Goal: Contribute content: Contribute content

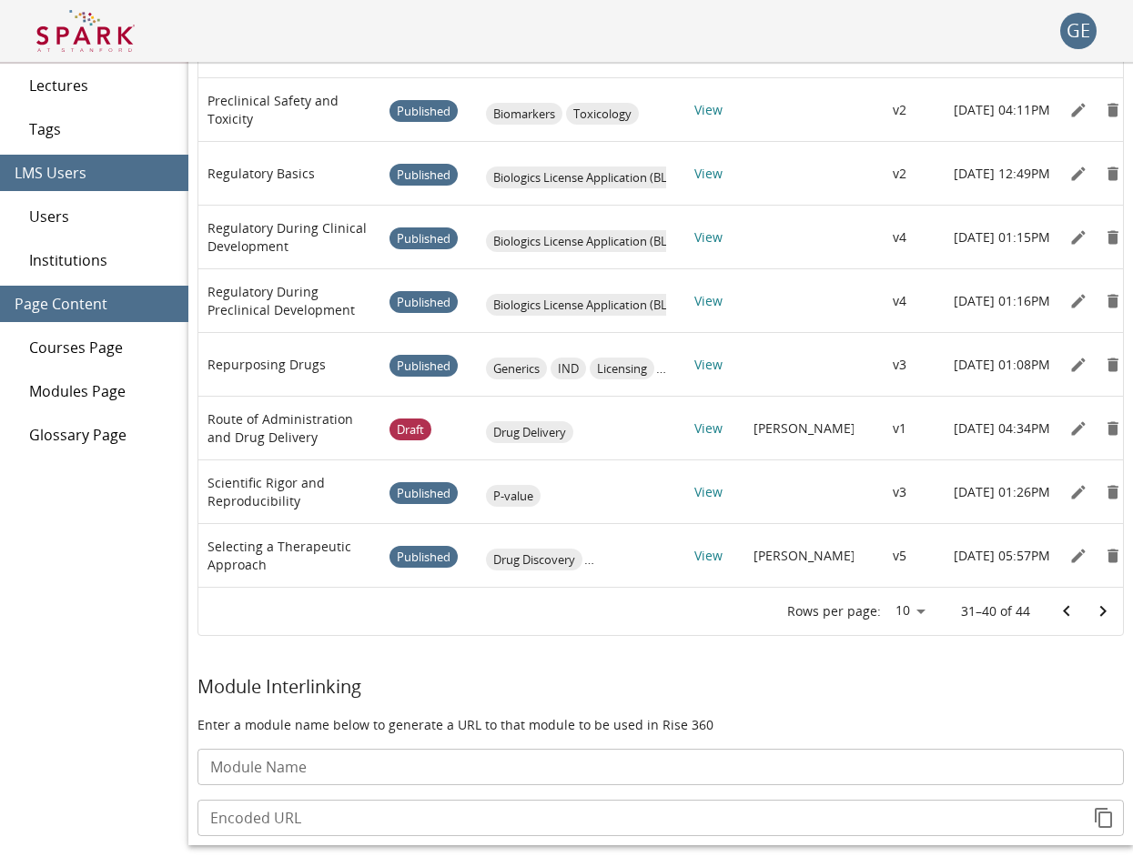
scroll to position [0, -3]
click at [1087, 427] on icon "Edit" at bounding box center [1078, 428] width 18 height 18
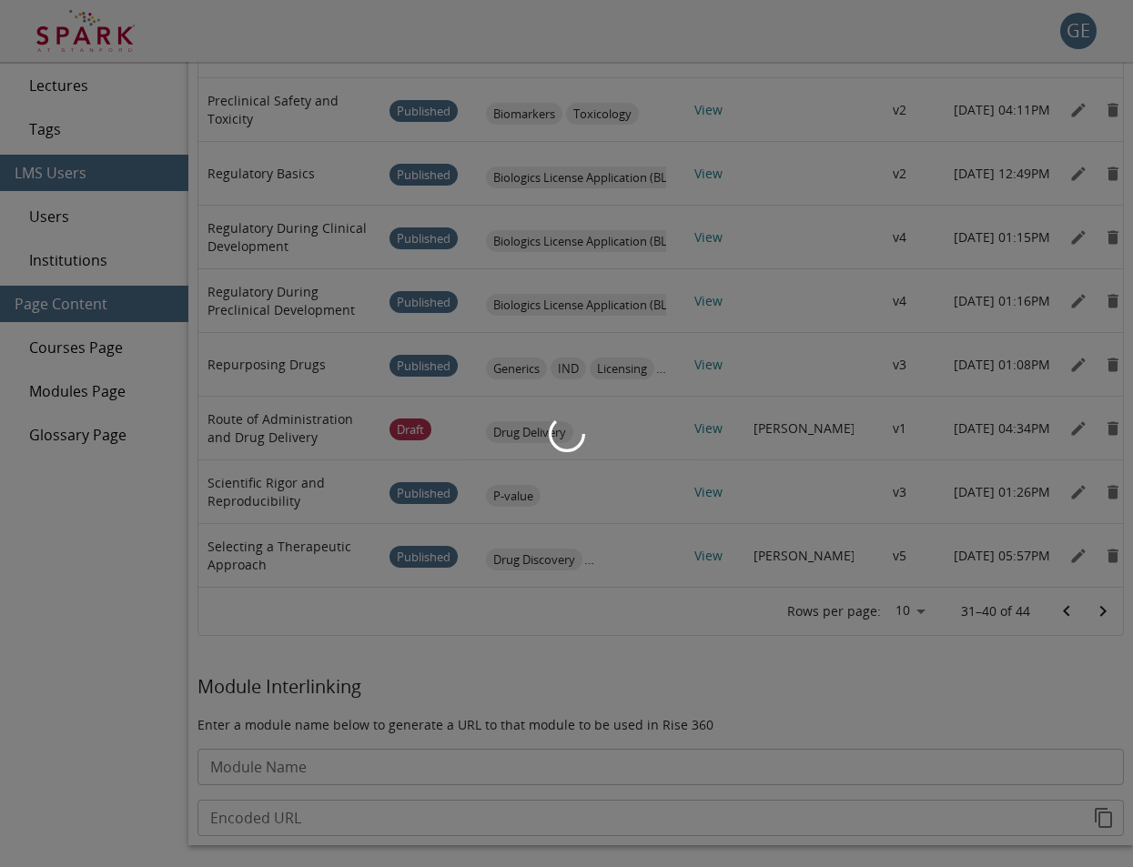
type input "*******"
type input "**********"
type input "*****"
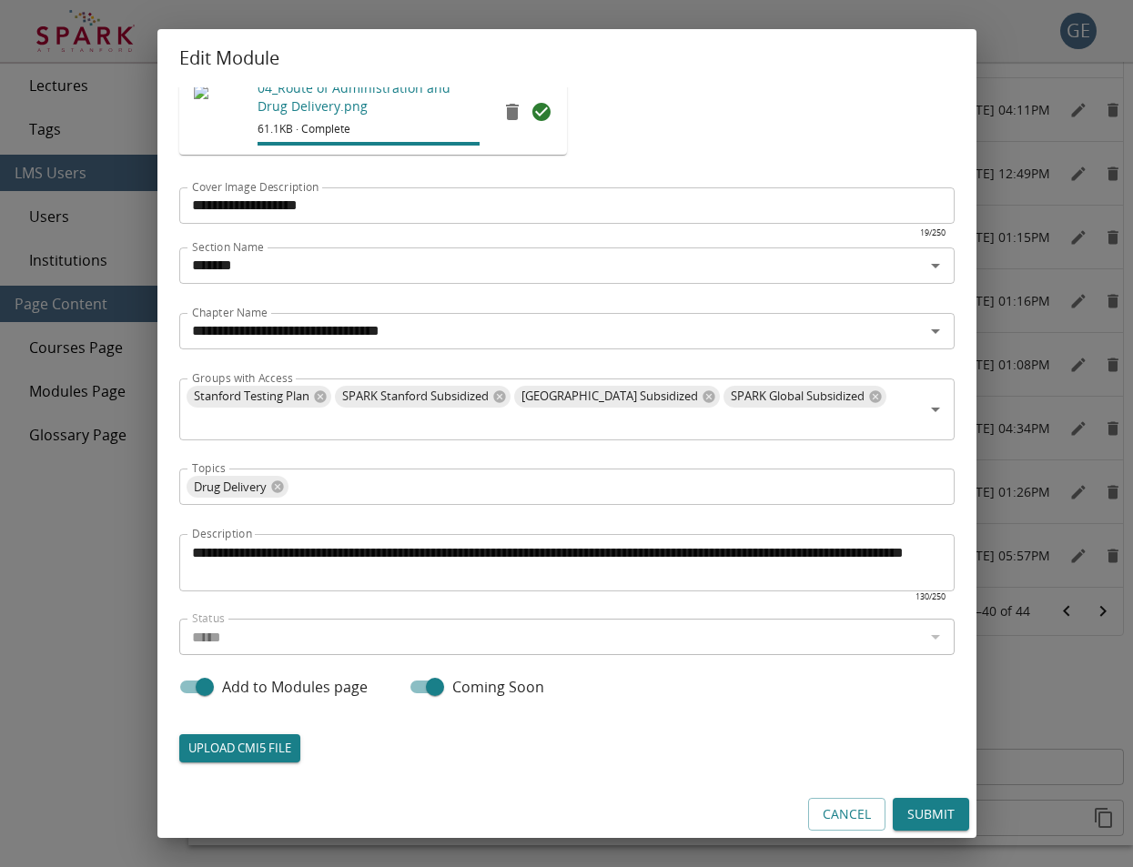
scroll to position [129, 0]
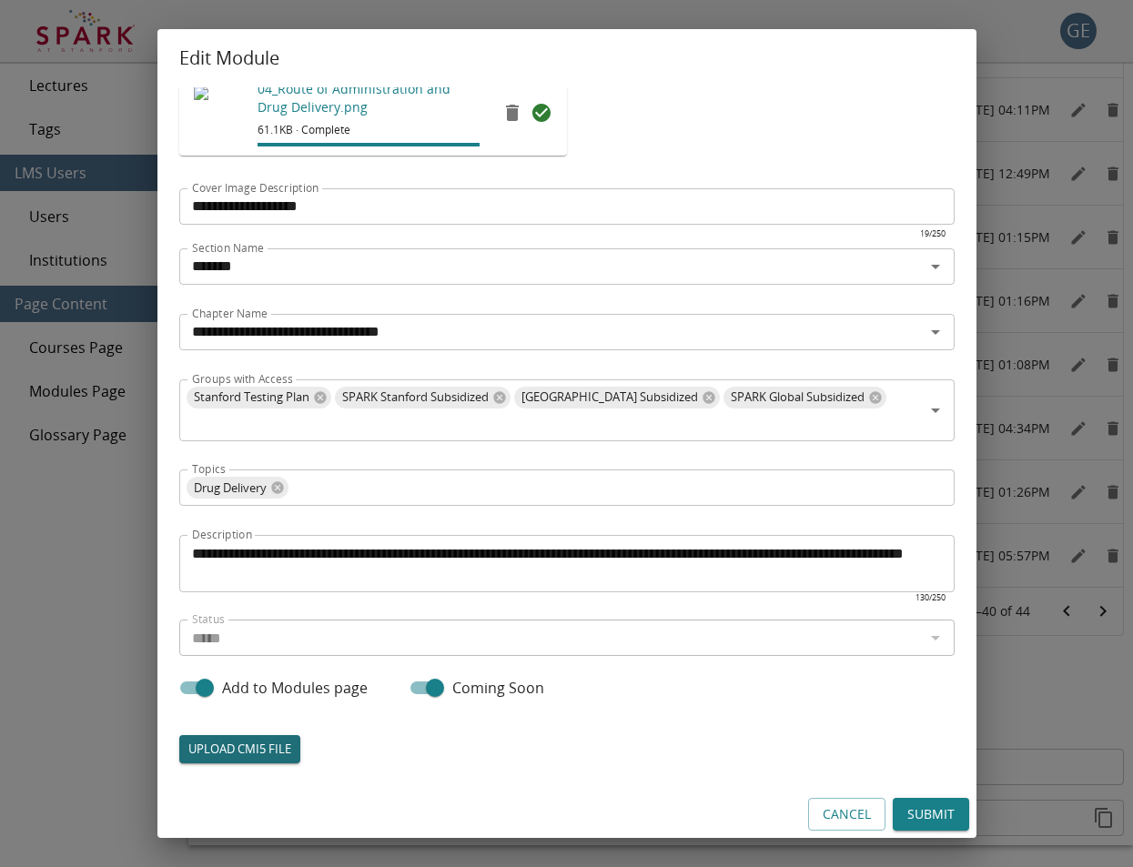
click at [265, 735] on label "UPLOAD CMI5 FILE" at bounding box center [239, 749] width 121 height 28
click at [180, 762] on input "UPLOAD CMI5 FILE" at bounding box center [179, 762] width 1 height 1
type input "**********"
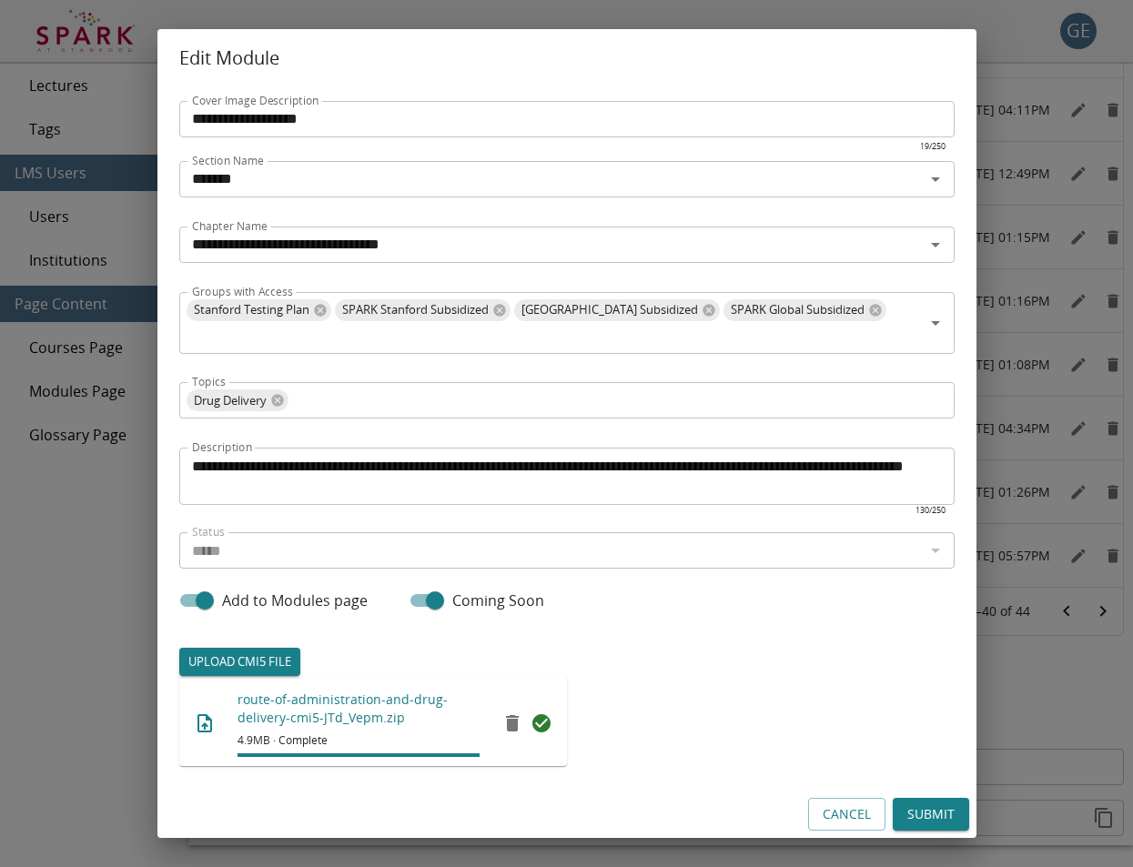
scroll to position [216, 0]
click at [415, 548] on input "*****" at bounding box center [552, 551] width 734 height 25
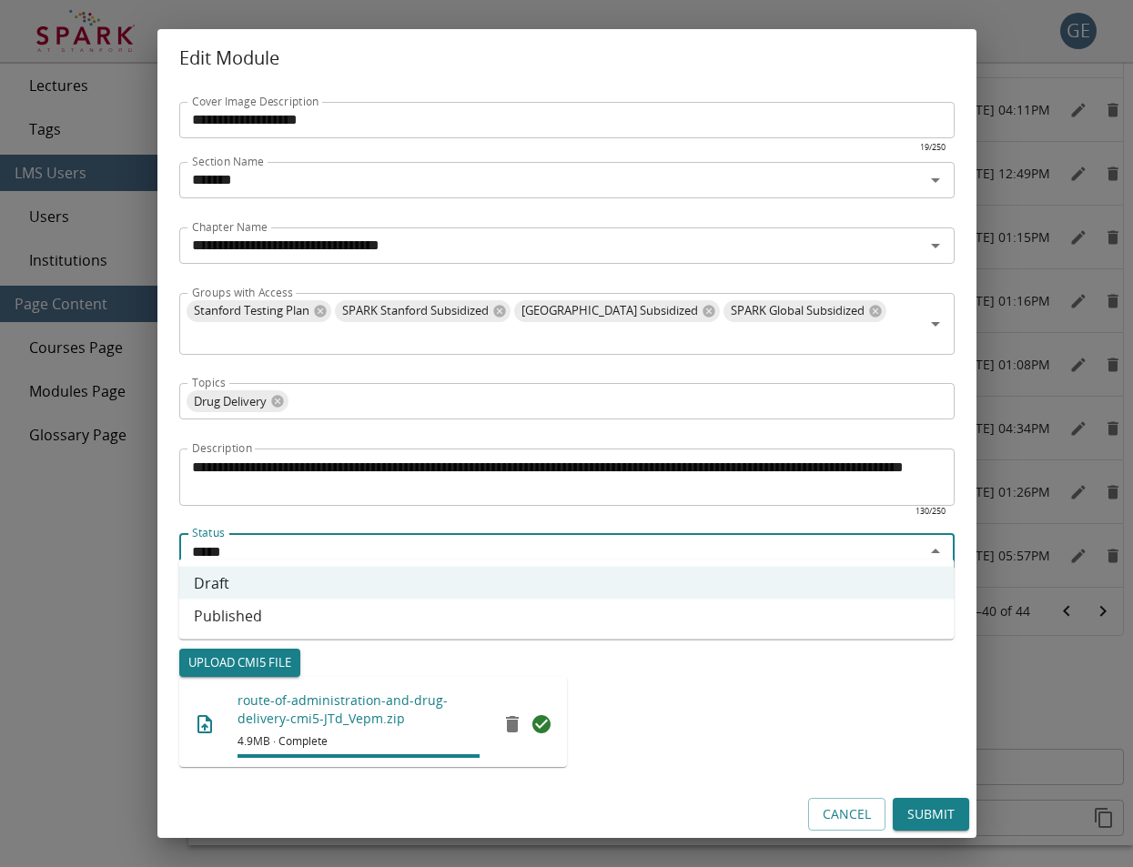
click at [395, 620] on li "Published" at bounding box center [566, 616] width 775 height 33
type input "*********"
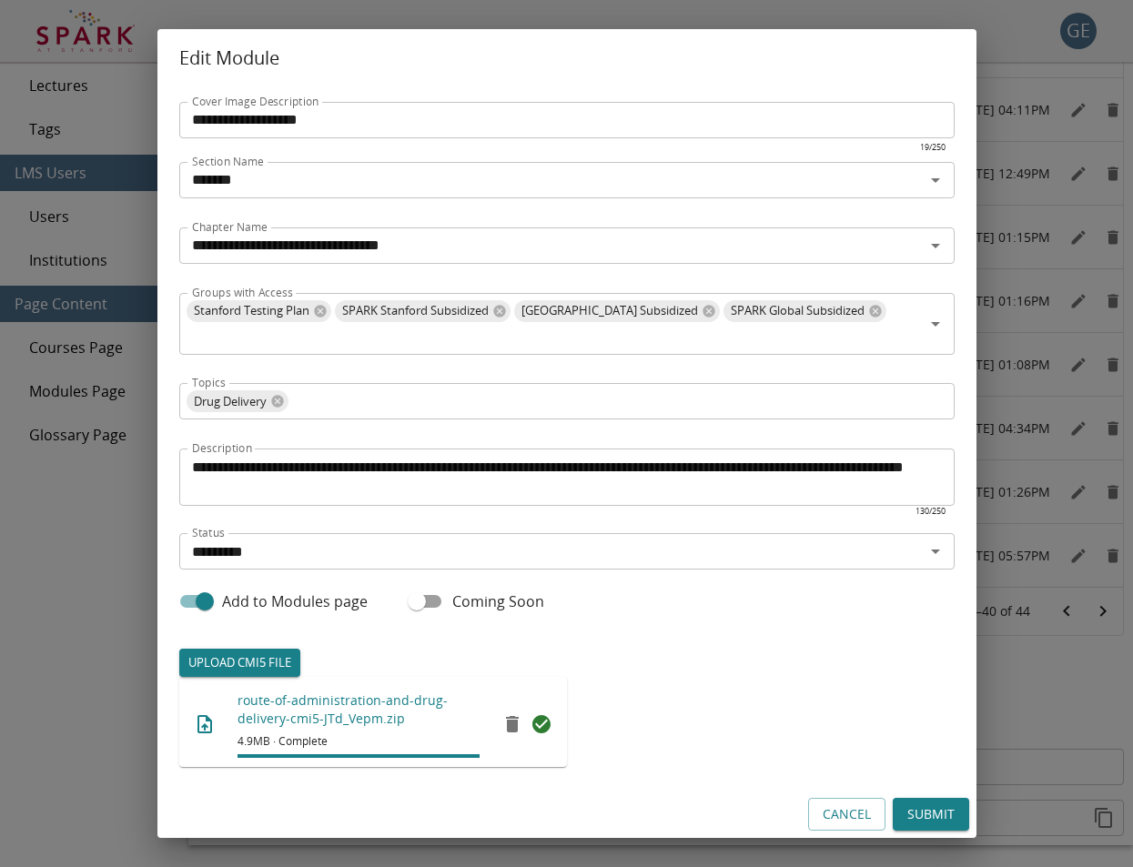
click at [765, 720] on div "UPLOAD CMI5 FILE route-of-administration-and-drug-delivery-cmi5-JTd_Vepm.zip 4.…" at bounding box center [566, 717] width 775 height 136
click at [933, 802] on button "Submit" at bounding box center [931, 815] width 76 height 34
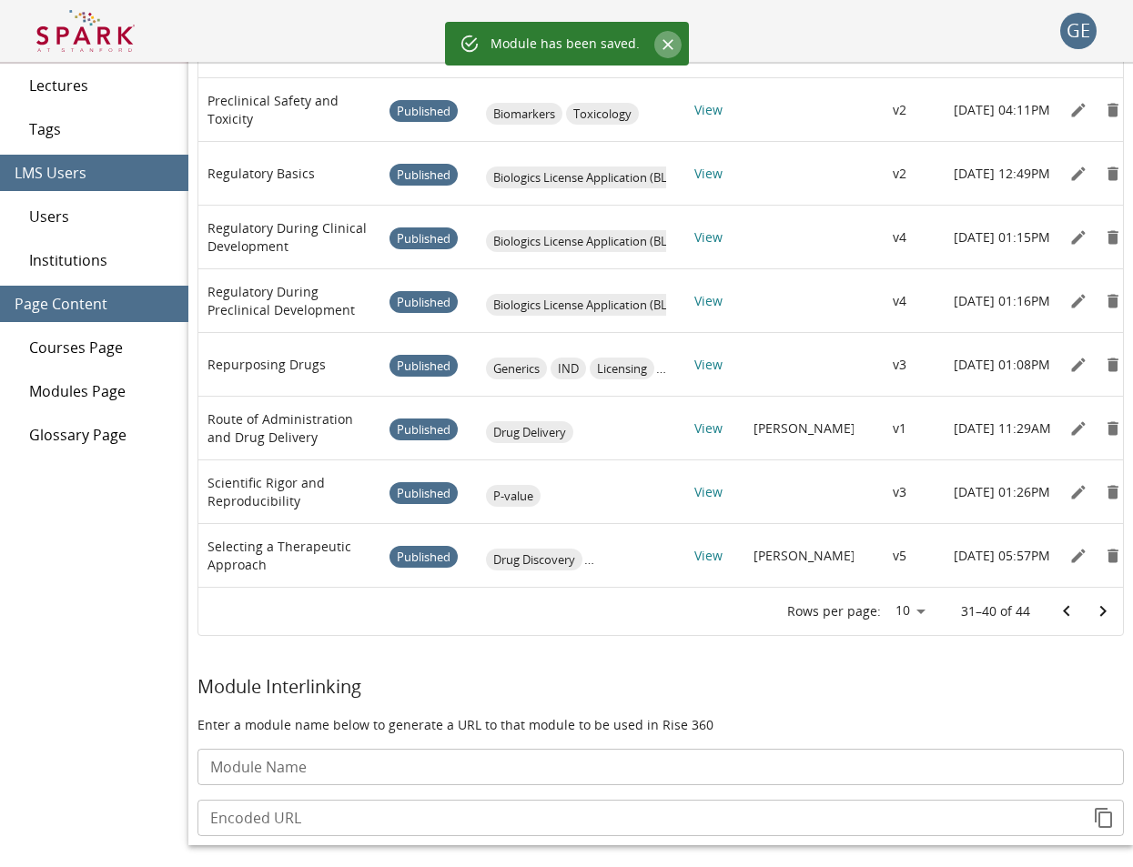
drag, startPoint x: 674, startPoint y: 42, endPoint x: 647, endPoint y: 57, distance: 31.4
click at [674, 42] on icon "Close" at bounding box center [668, 44] width 18 height 18
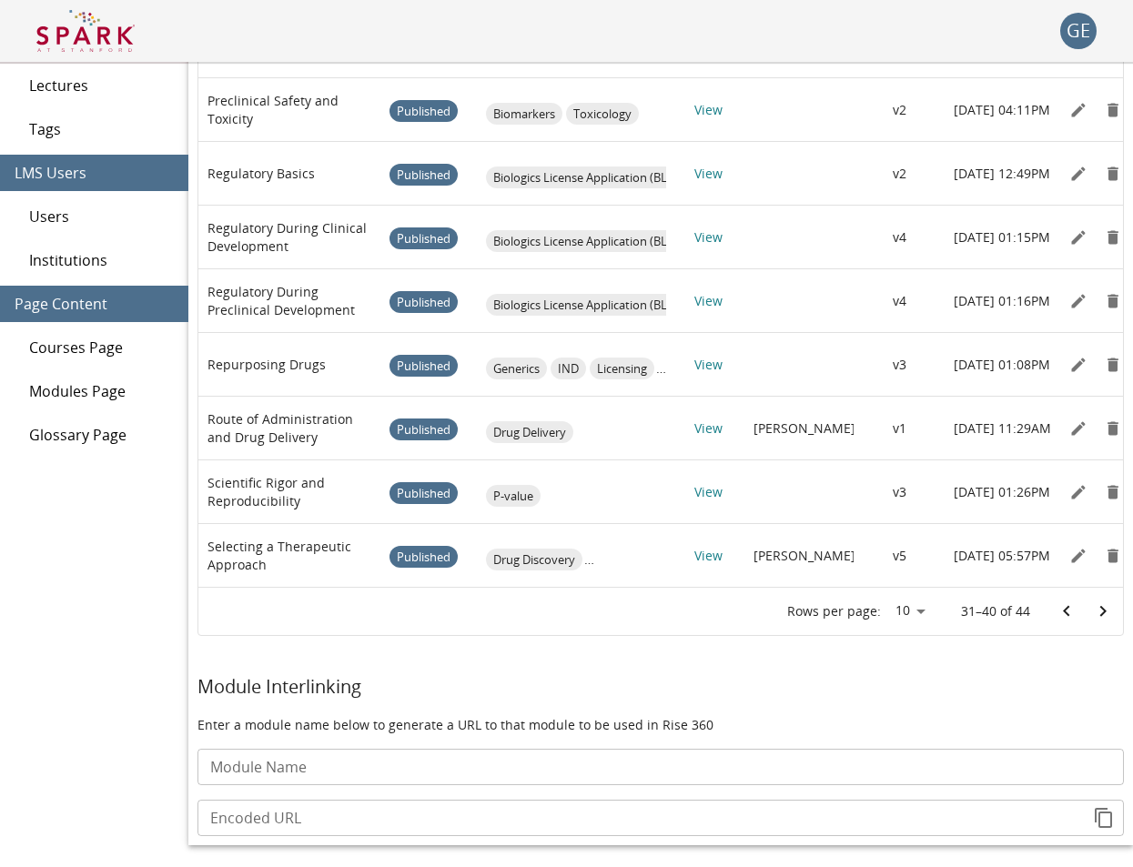
click at [58, 41] on img at bounding box center [85, 31] width 98 height 44
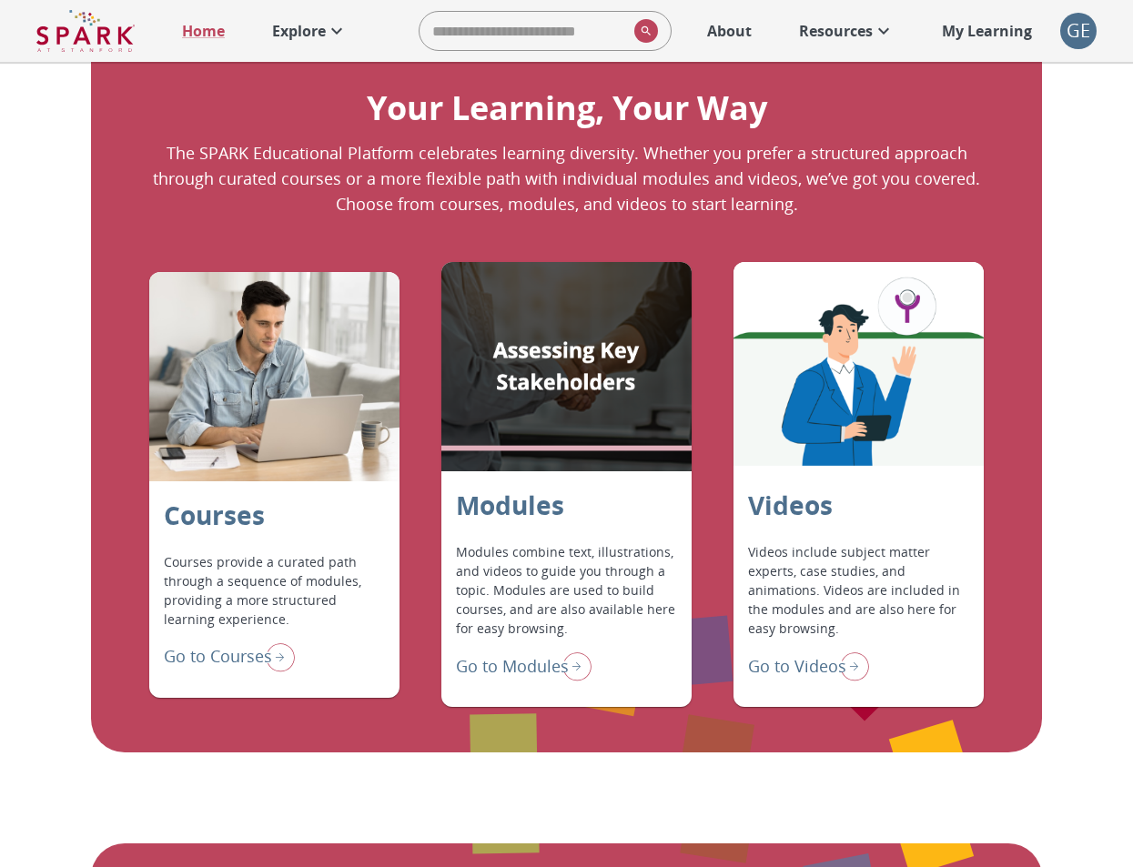
scroll to position [1263, 0]
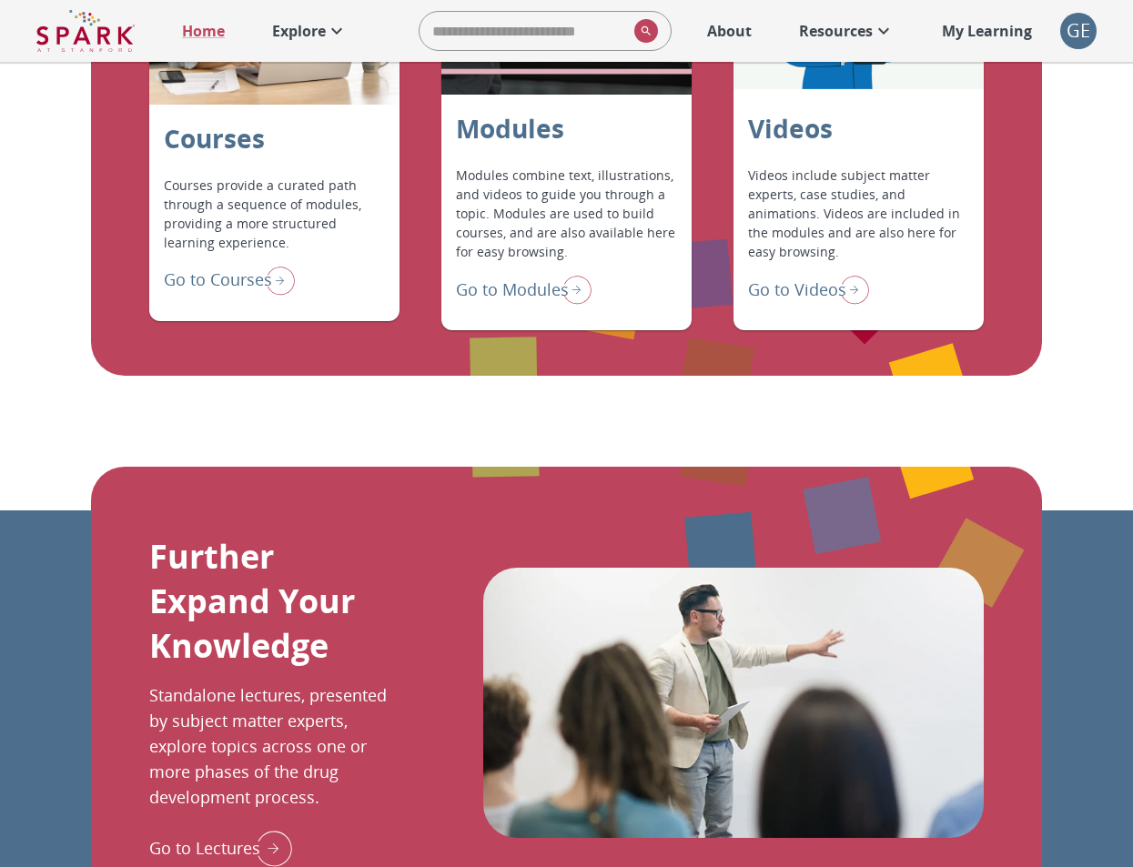
scroll to position [1637, 0]
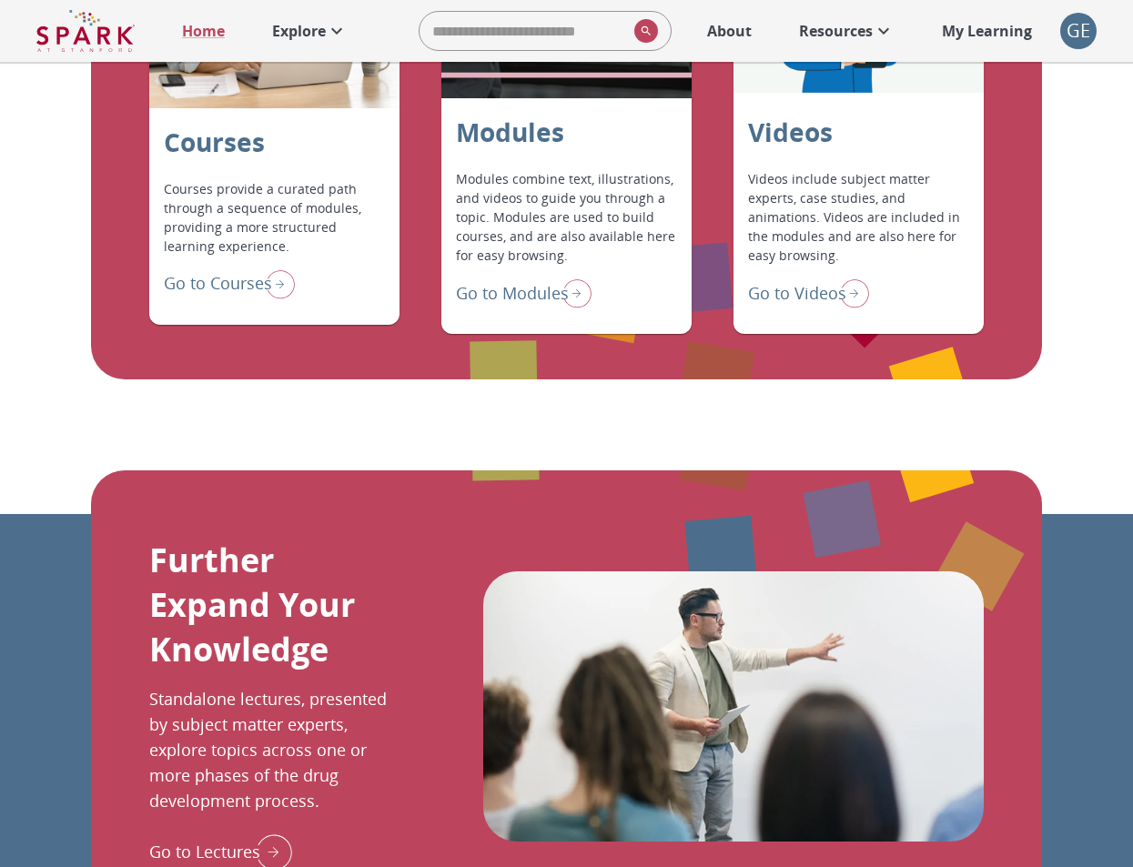
click at [528, 151] on p "Modules" at bounding box center [510, 132] width 108 height 38
click at [513, 306] on p "Go to Modules" at bounding box center [512, 293] width 113 height 25
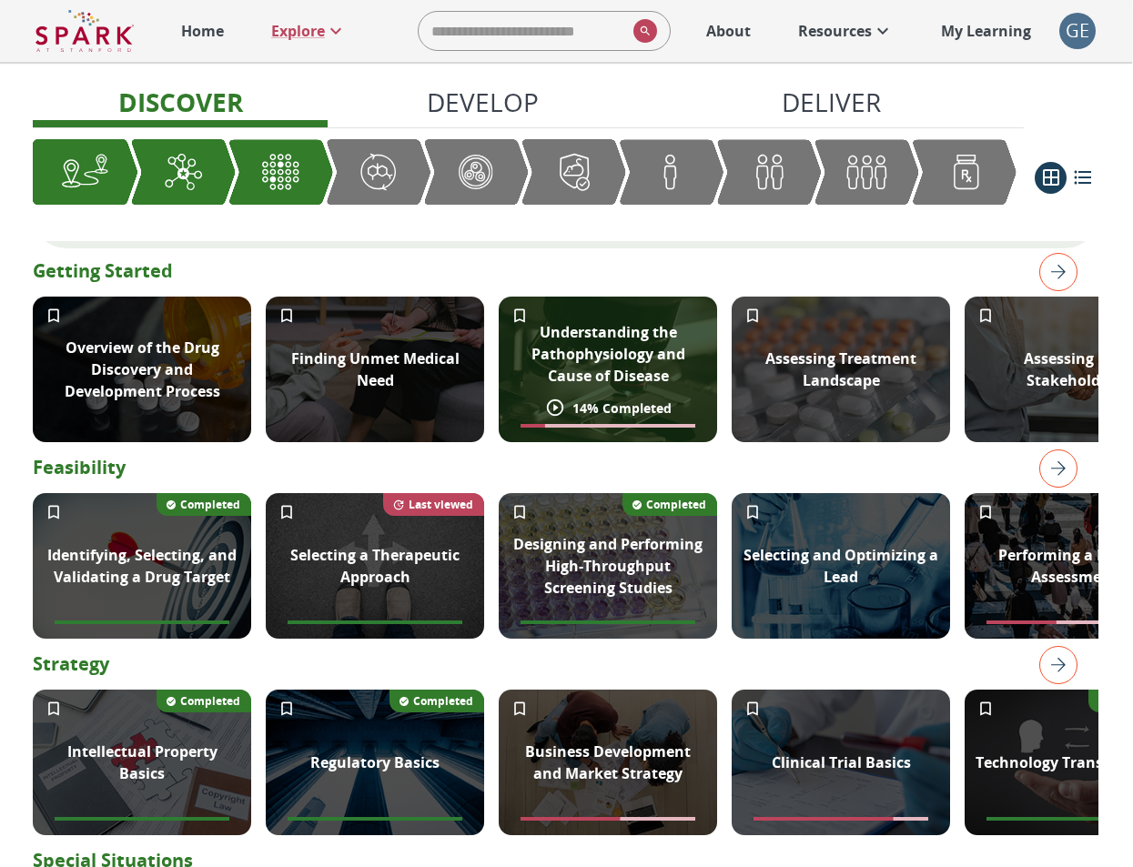
scroll to position [359, 0]
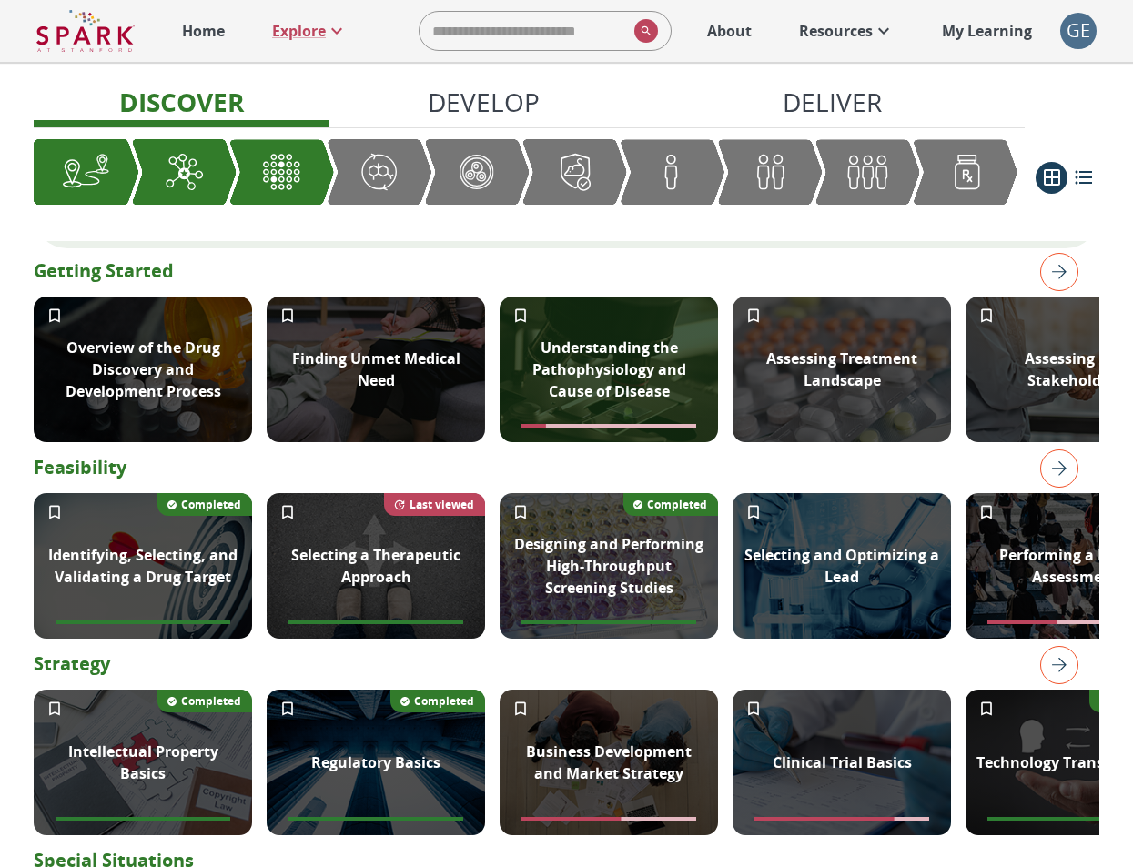
click at [1068, 479] on img "right" at bounding box center [1059, 468] width 38 height 38
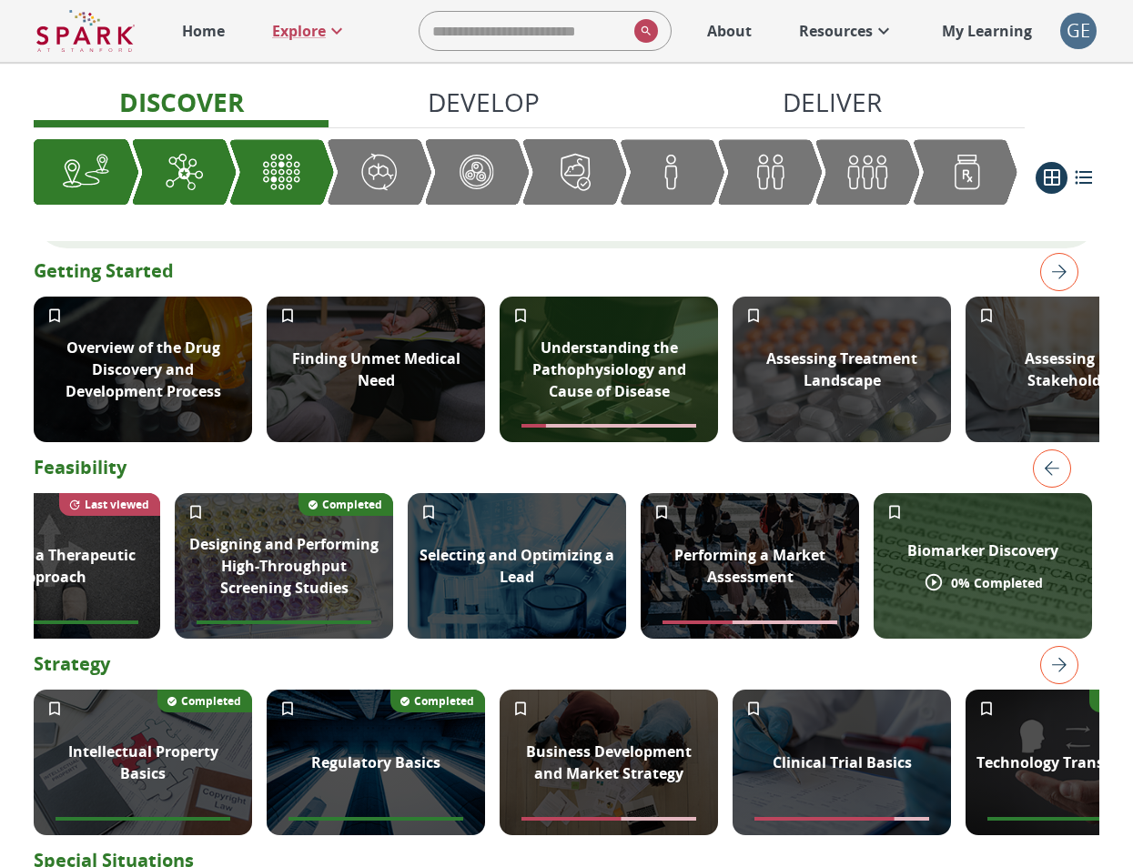
click at [1024, 592] on p "0 % Completed" at bounding box center [997, 582] width 92 height 19
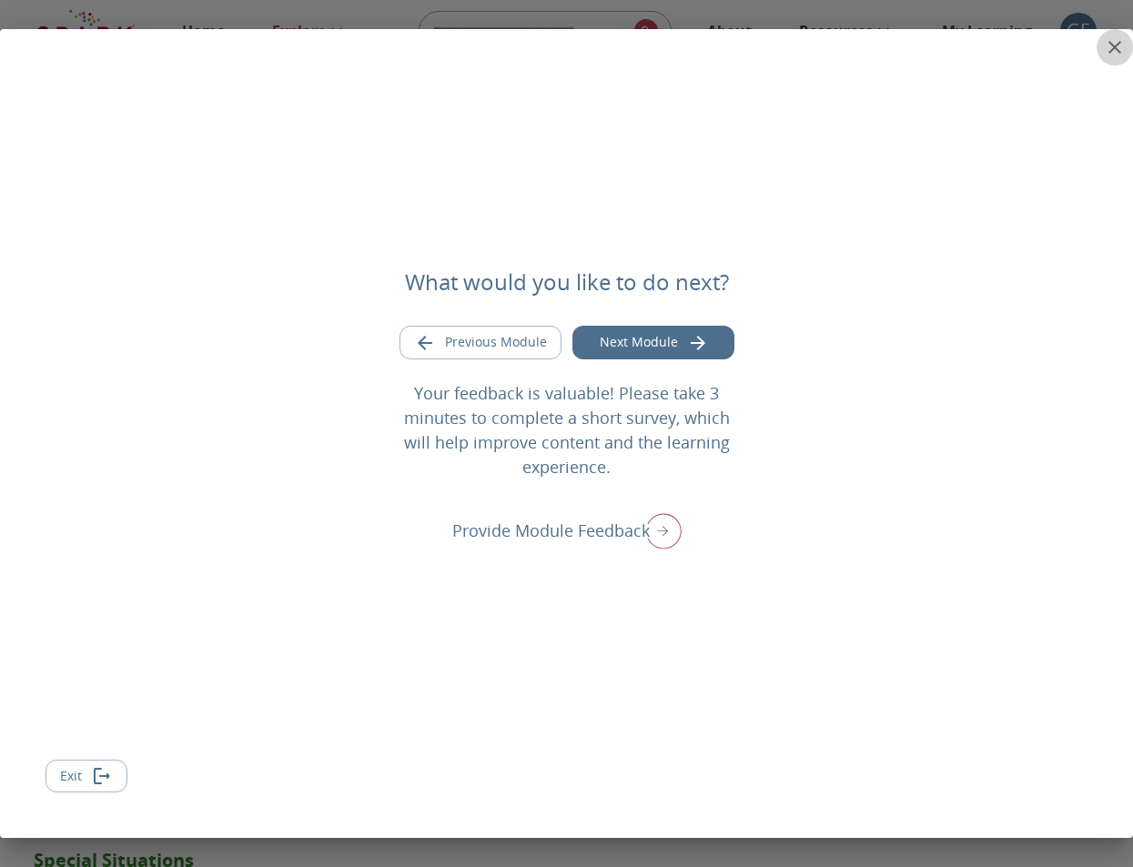
drag, startPoint x: 1114, startPoint y: 35, endPoint x: 1117, endPoint y: 47, distance: 13.2
click at [1114, 35] on button "close" at bounding box center [1114, 47] width 36 height 36
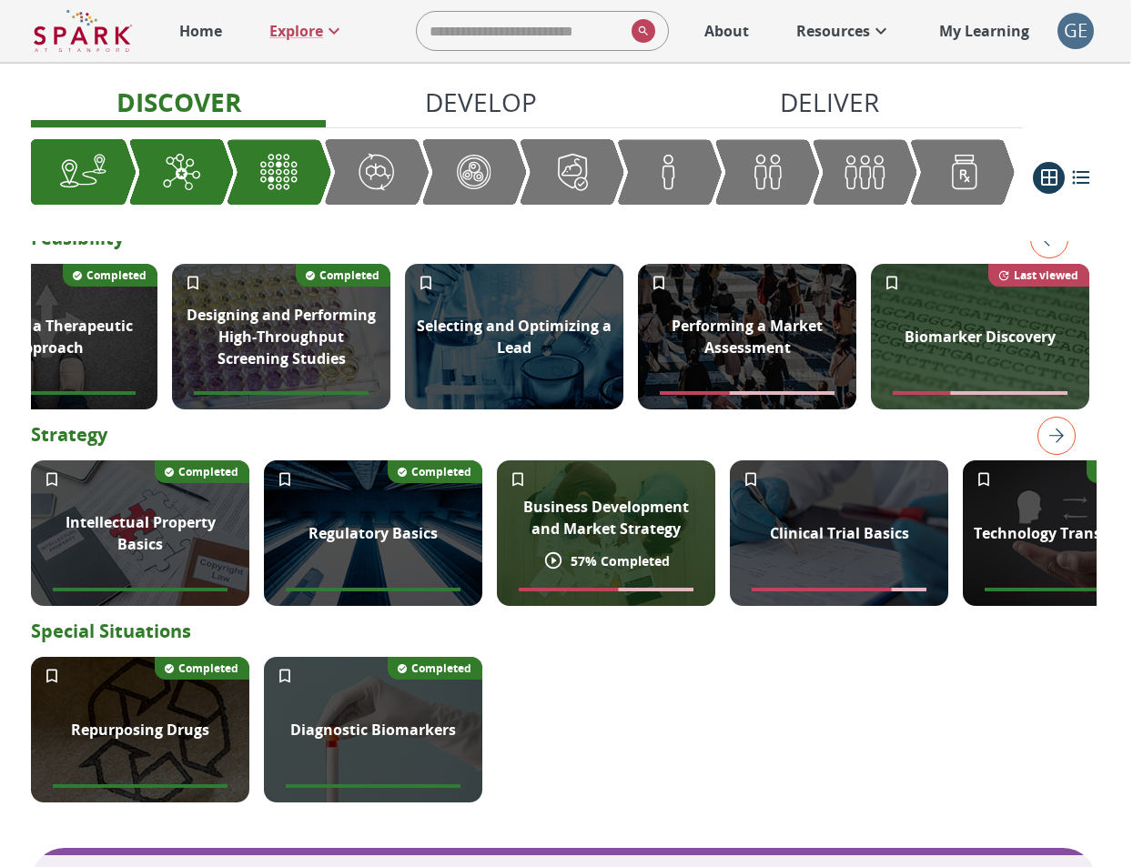
scroll to position [589, 0]
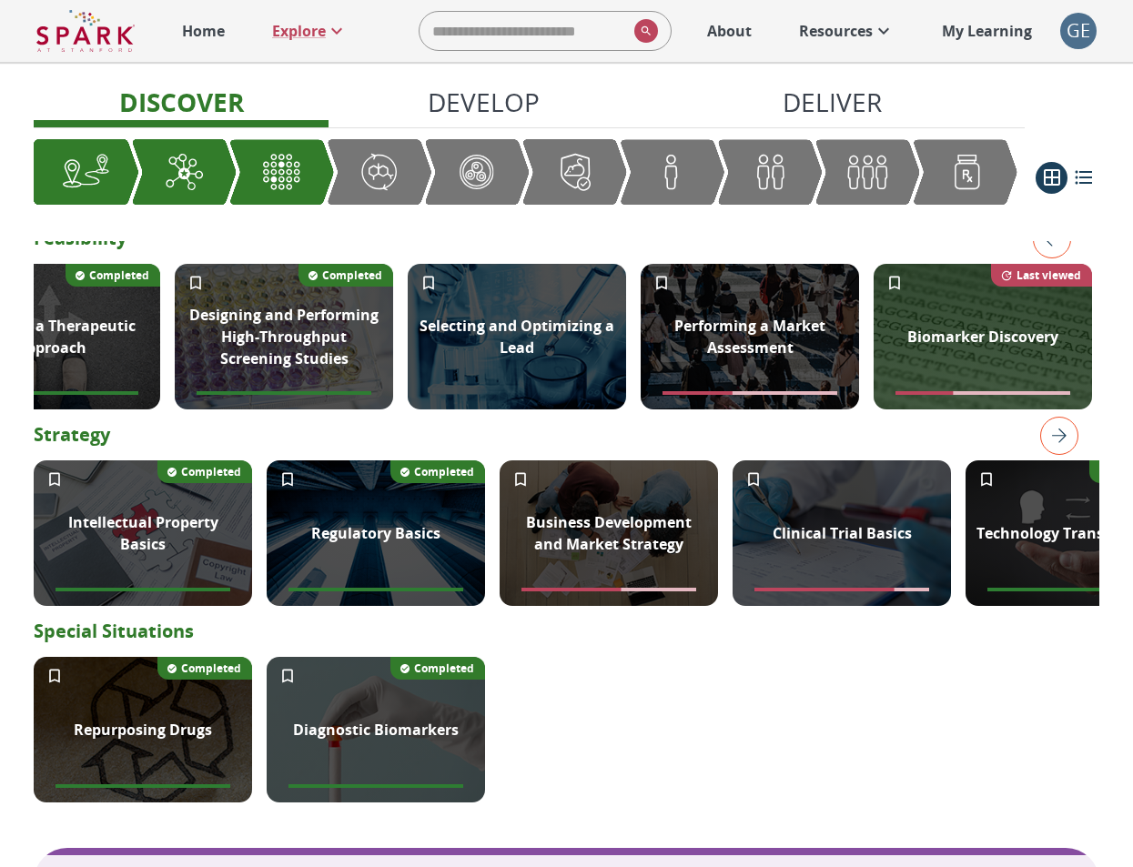
click at [1056, 451] on img "right" at bounding box center [1059, 436] width 38 height 38
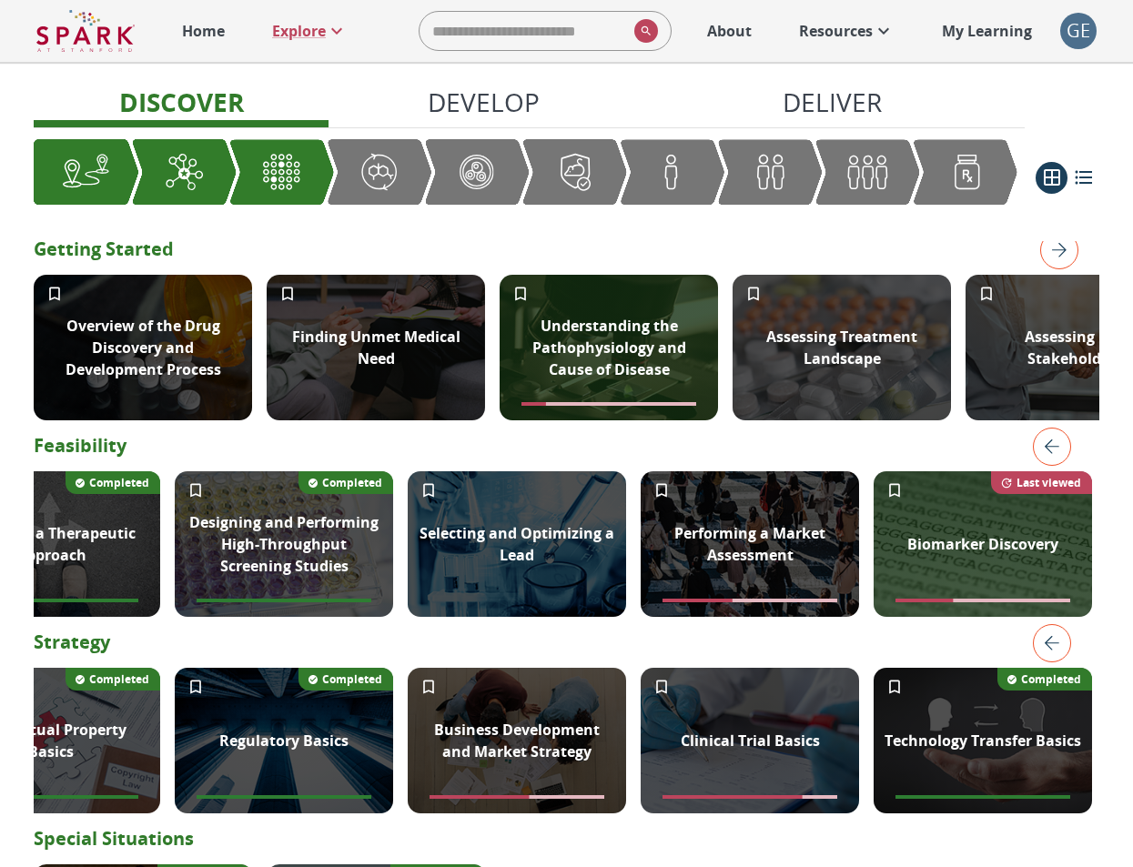
scroll to position [367, 0]
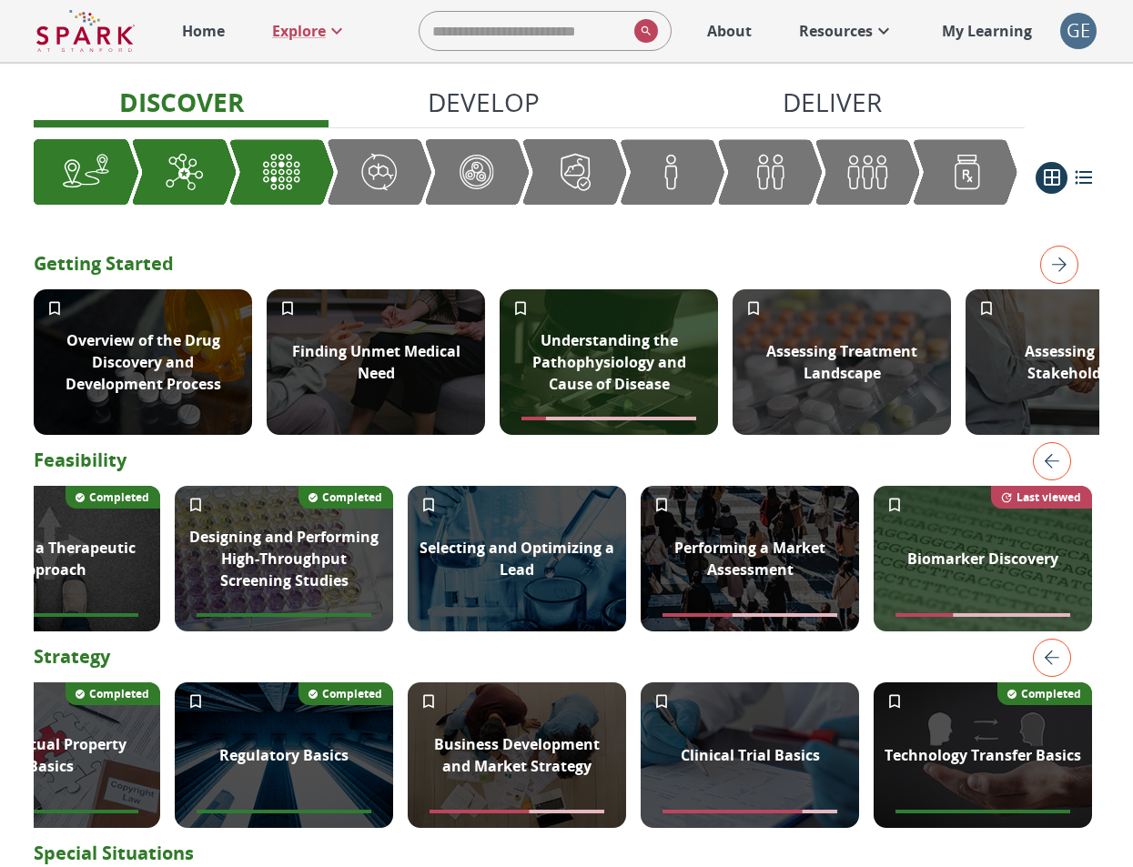
click at [532, 45] on input "search" at bounding box center [522, 31] width 207 height 36
type input "*****"
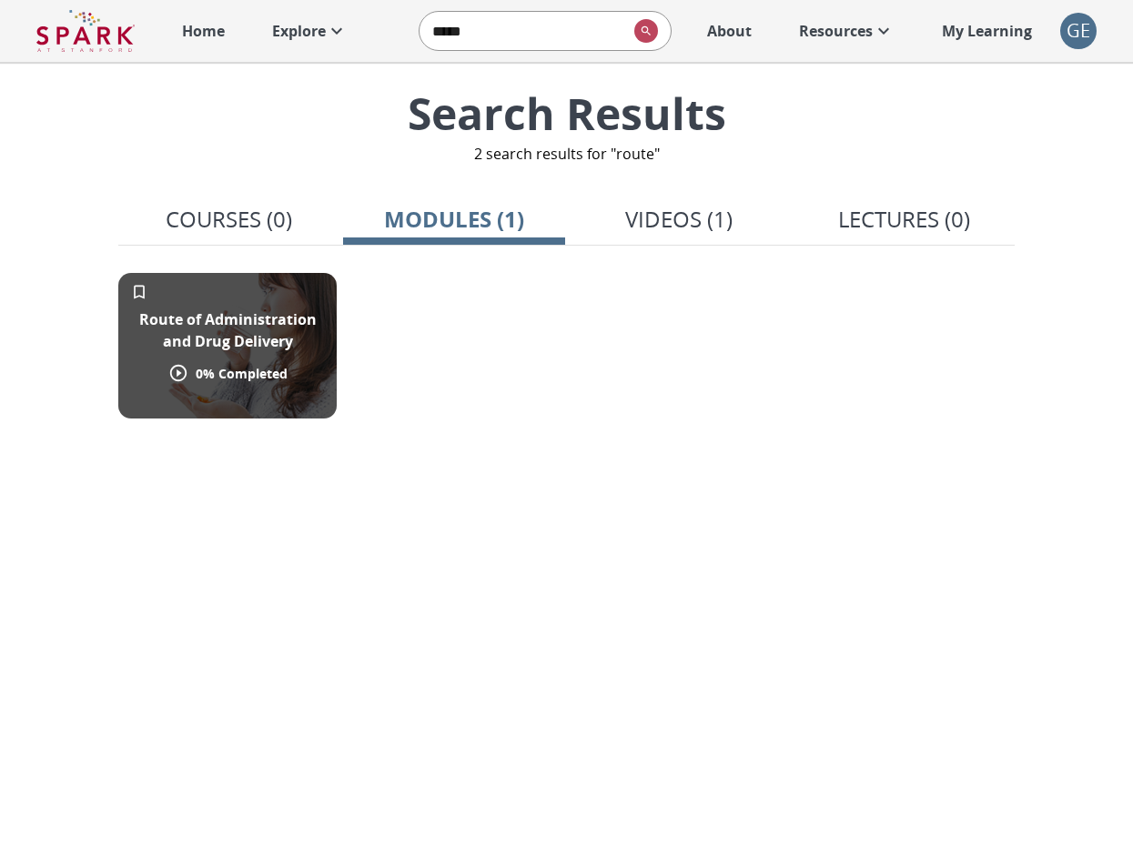
click at [298, 322] on p "Route of Administration and Drug Delivery" at bounding box center [227, 330] width 197 height 44
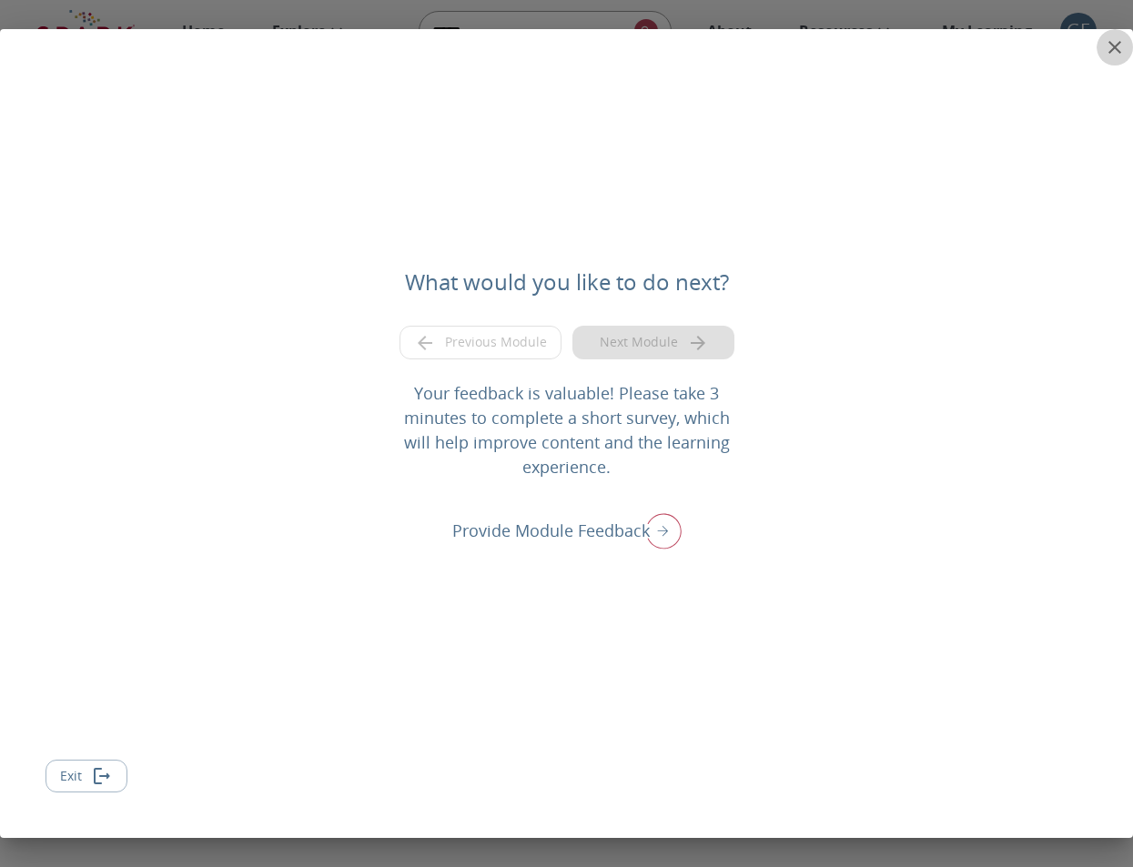
click at [1119, 45] on icon "close" at bounding box center [1115, 47] width 22 height 22
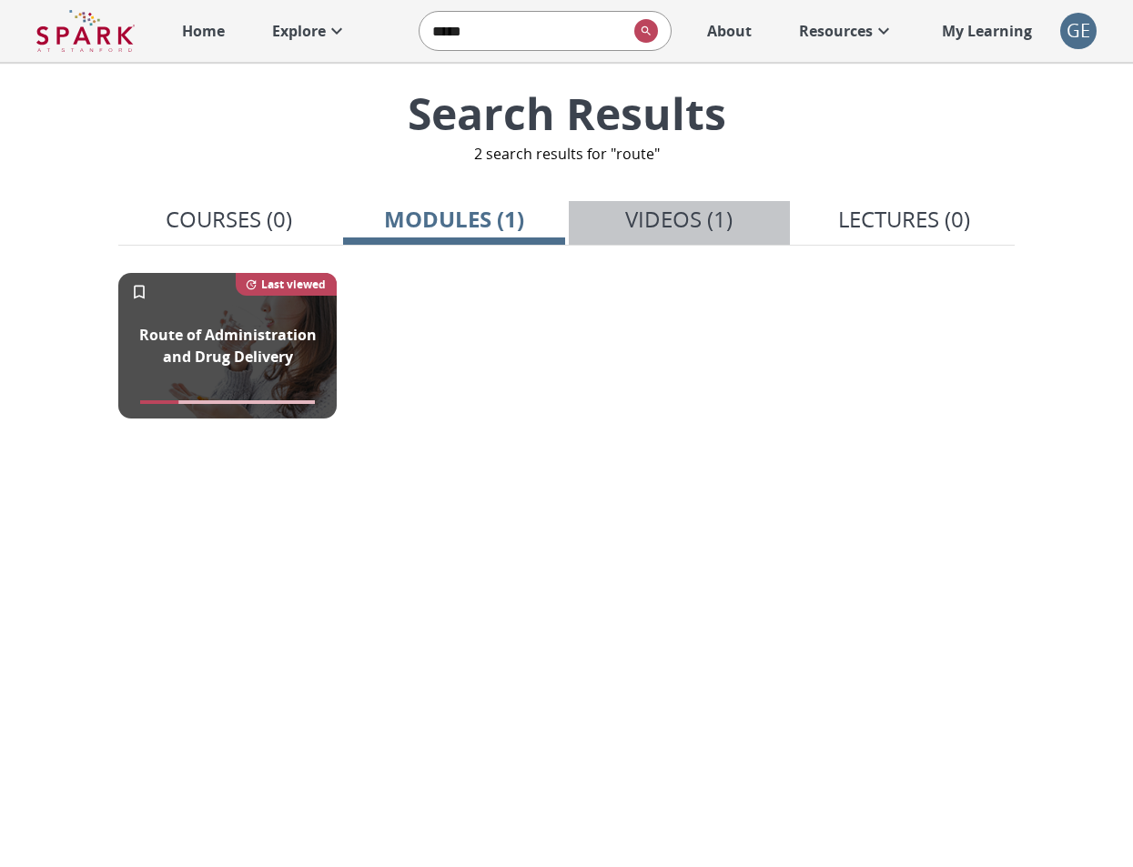
click at [634, 231] on p "Videos (1)" at bounding box center [678, 219] width 107 height 33
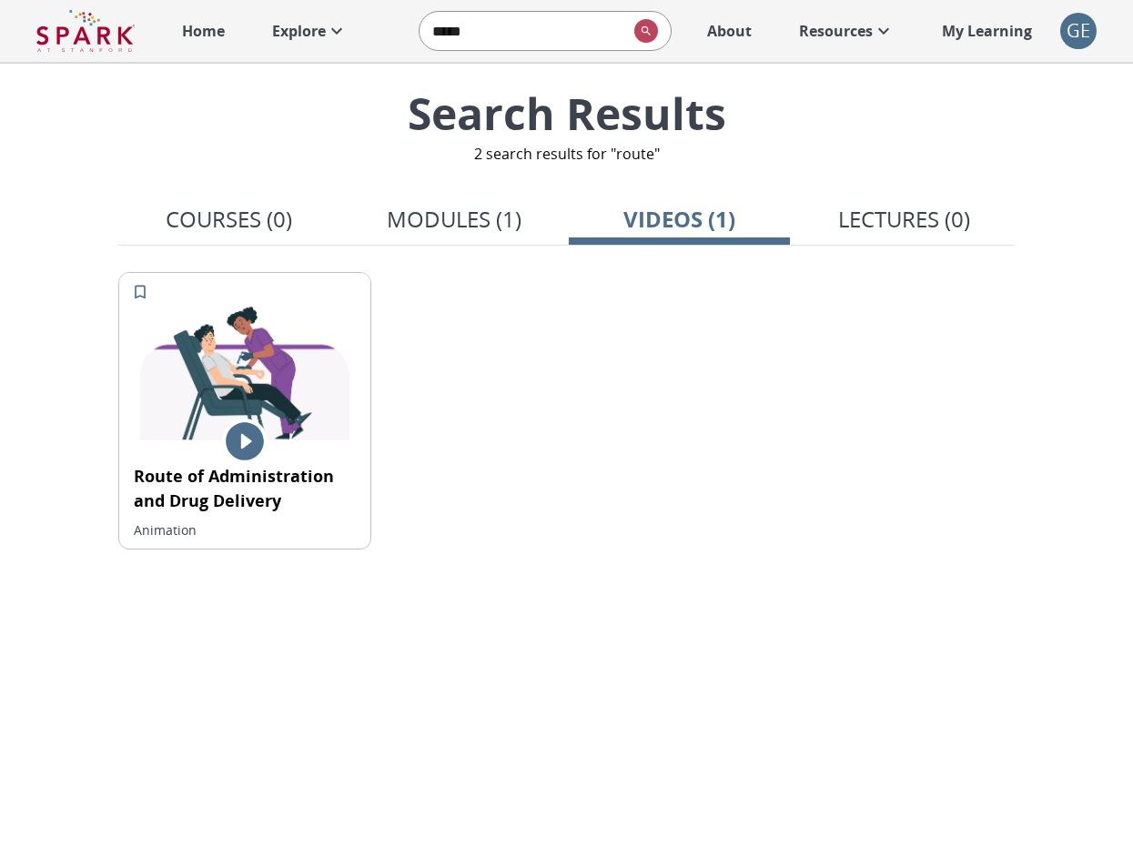
scroll to position [0, 1]
click at [114, 27] on img at bounding box center [84, 31] width 98 height 44
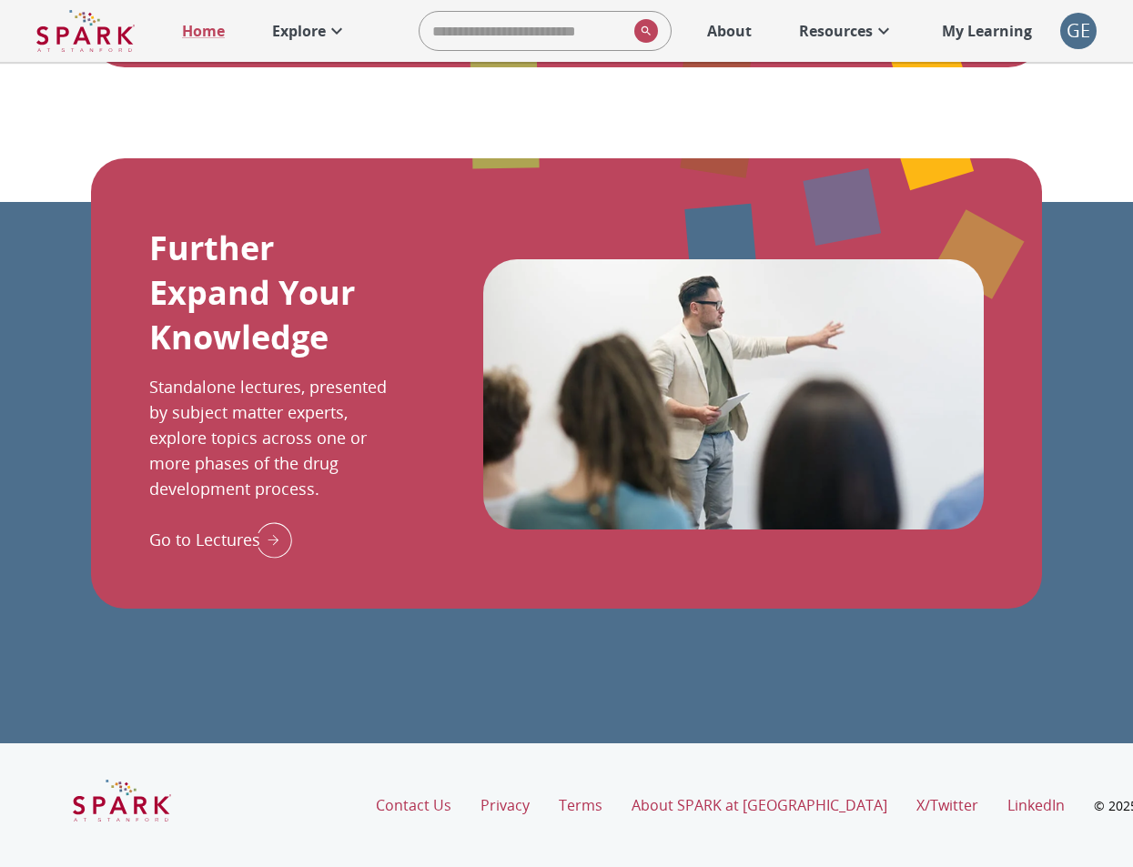
scroll to position [1967, 0]
click at [268, 533] on img "Go to Lectures" at bounding box center [269, 539] width 45 height 47
